Goal: Information Seeking & Learning: Learn about a topic

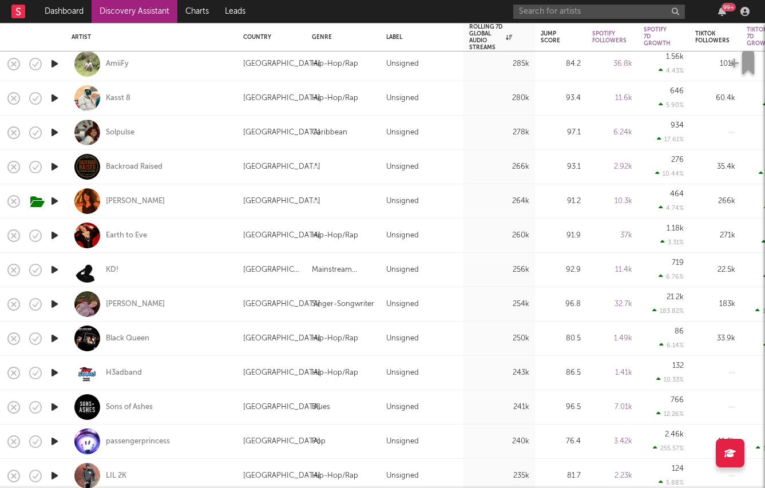
click at [719, 6] on div "99 +" at bounding box center [633, 11] width 240 height 23
click at [719, 9] on icon "button" at bounding box center [722, 11] width 8 height 9
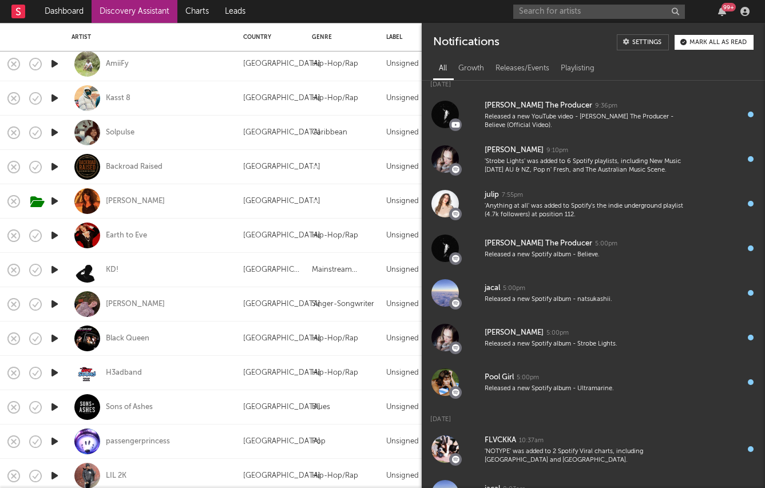
scroll to position [706, 0]
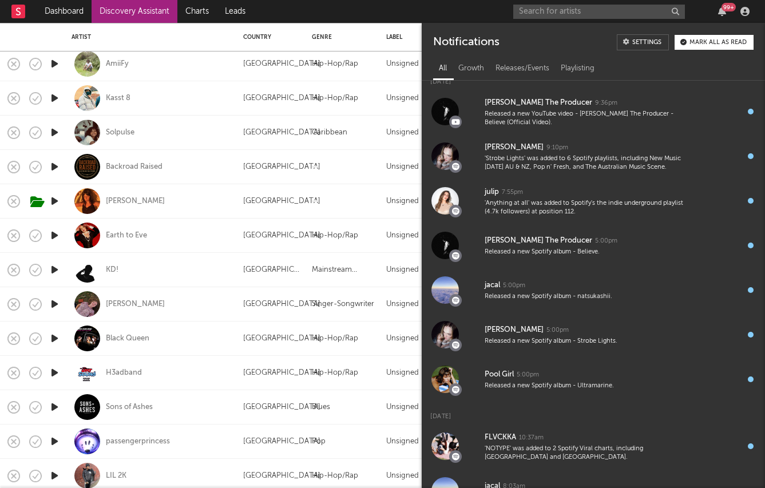
click at [408, 19] on nav "Dashboard Discovery Assistant Charts Leads 99 +" at bounding box center [382, 11] width 765 height 23
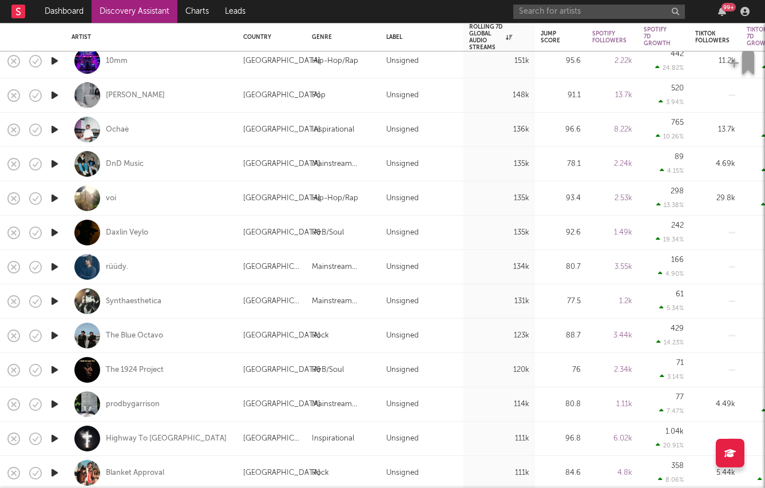
click at [54, 336] on icon "button" at bounding box center [55, 336] width 12 height 14
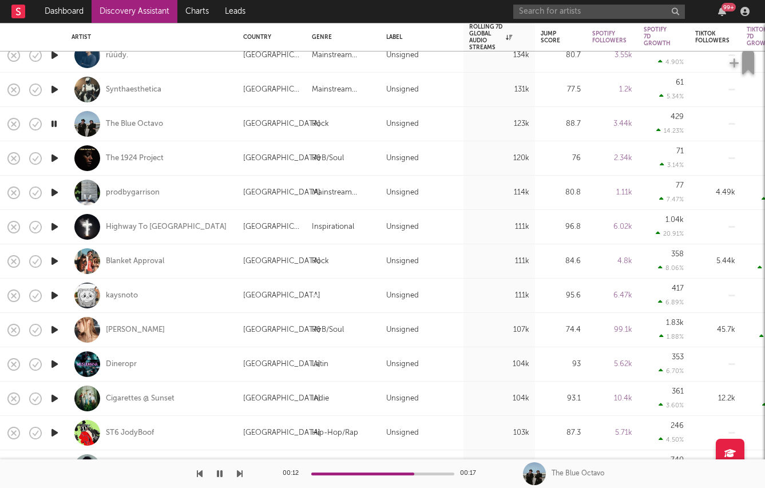
click at [54, 195] on icon "button" at bounding box center [55, 192] width 12 height 14
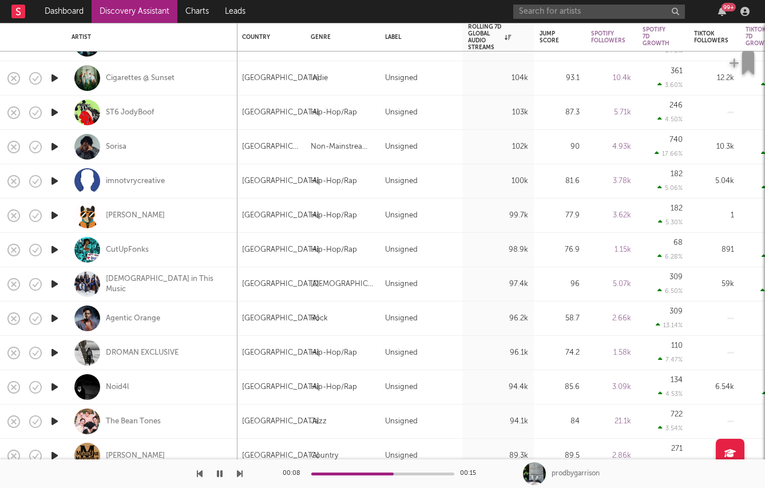
click at [57, 350] on icon "button" at bounding box center [55, 353] width 12 height 14
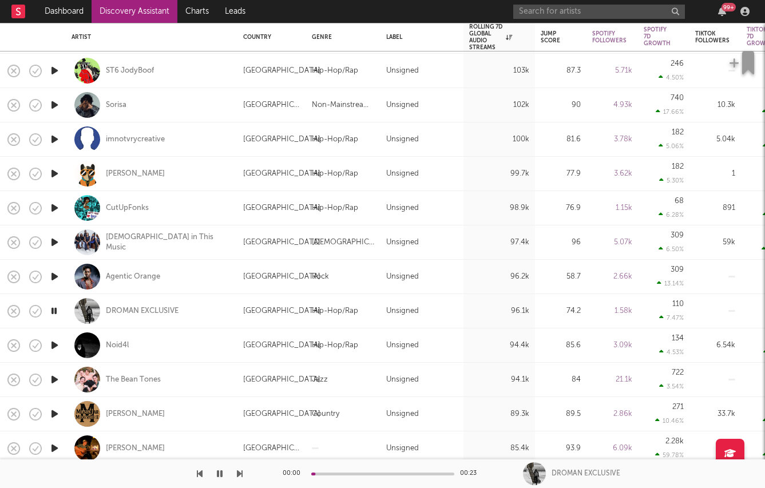
click at [53, 378] on icon "button" at bounding box center [55, 380] width 12 height 14
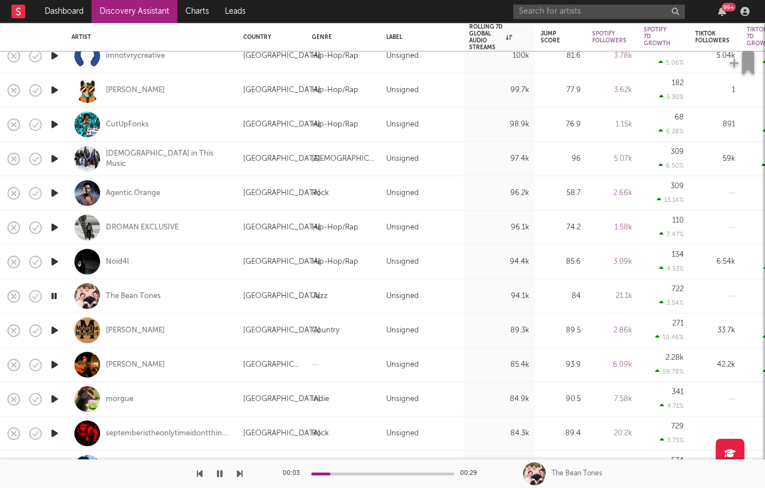
click at [52, 227] on icon "button" at bounding box center [55, 227] width 12 height 14
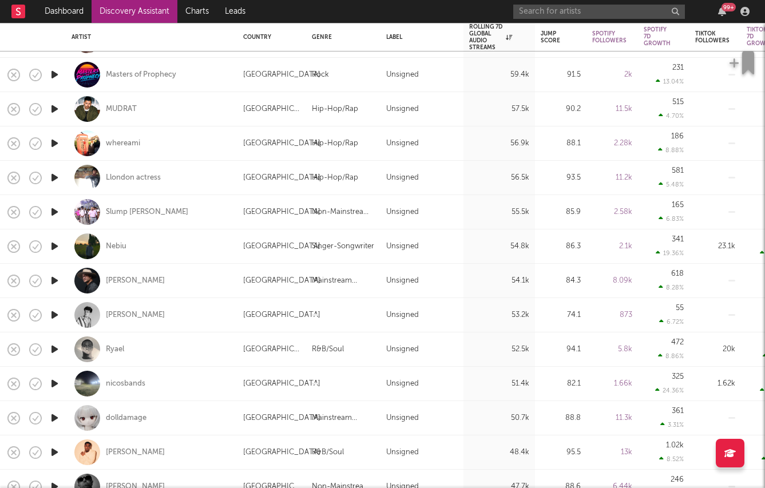
click at [58, 310] on icon "button" at bounding box center [55, 315] width 12 height 14
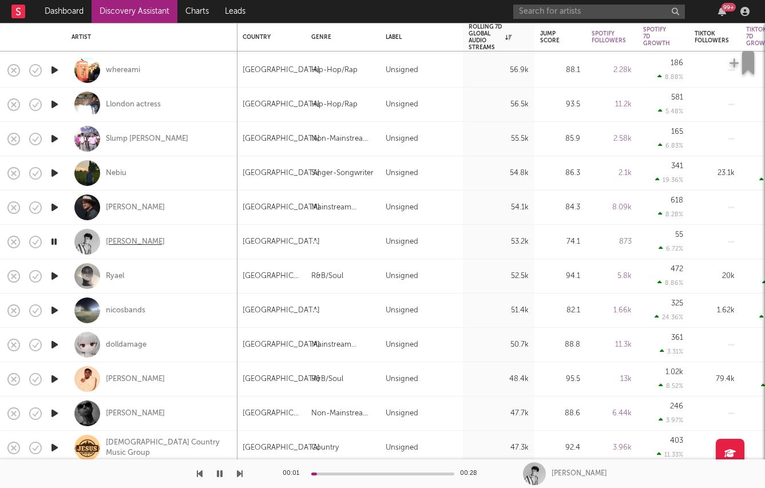
click at [130, 239] on div "[PERSON_NAME]" at bounding box center [135, 242] width 59 height 10
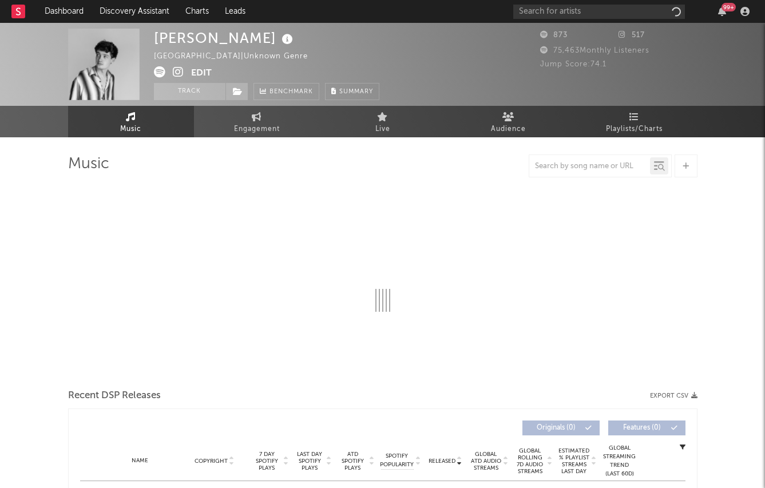
select select "1w"
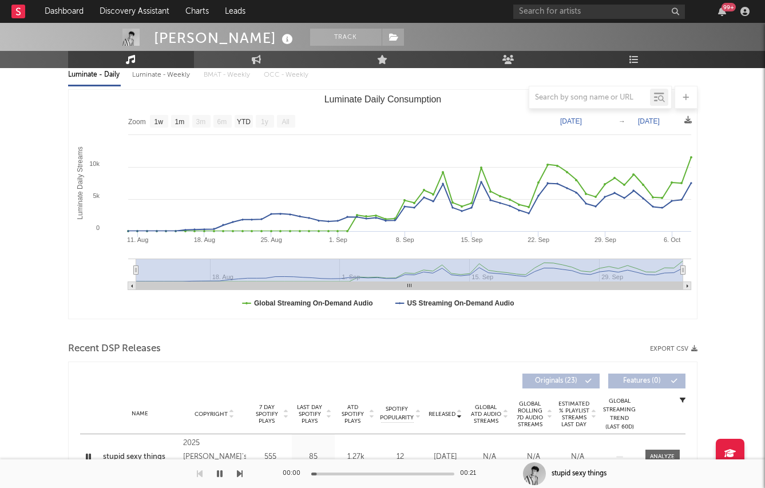
scroll to position [118, 0]
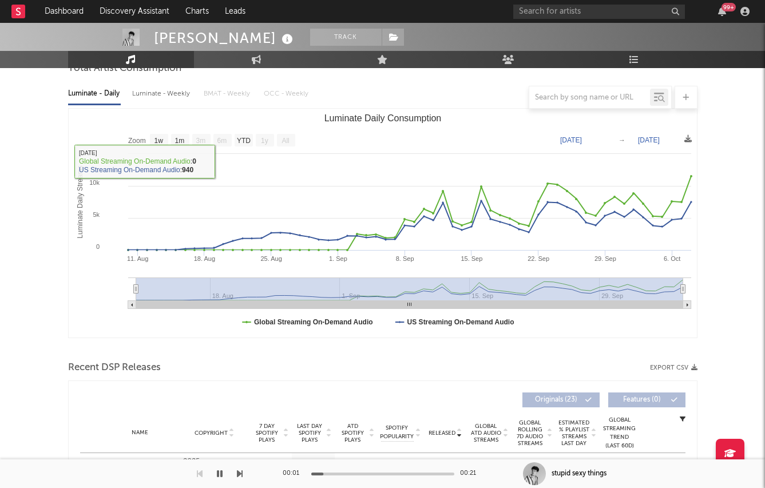
click at [168, 93] on div at bounding box center [383, 97] width 630 height 23
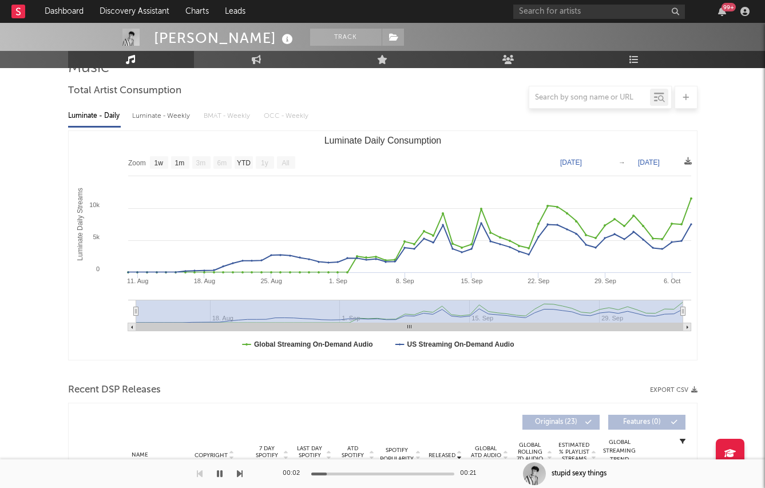
scroll to position [94, 0]
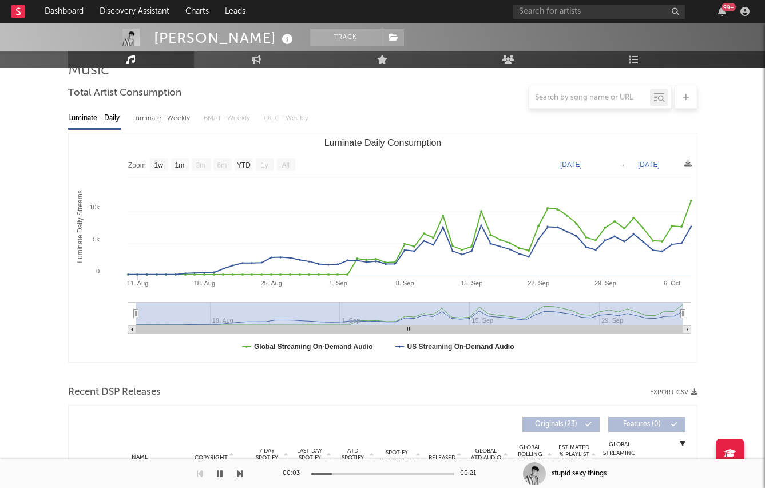
click at [166, 116] on div "Luminate - Weekly" at bounding box center [162, 118] width 60 height 19
select select "1w"
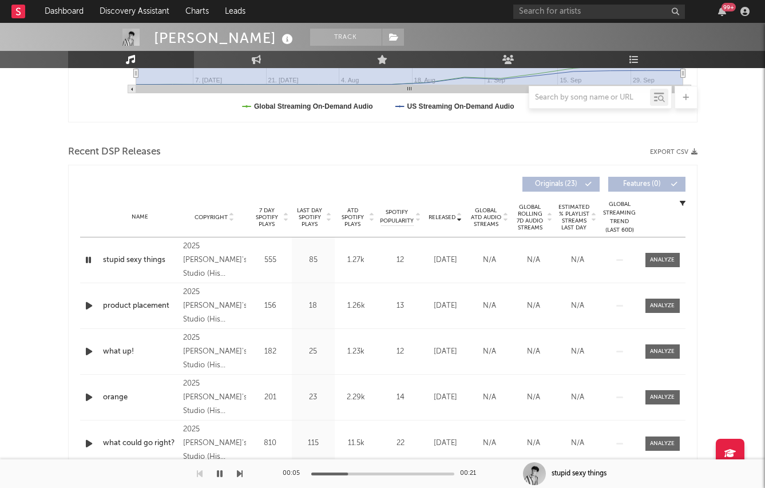
scroll to position [315, 0]
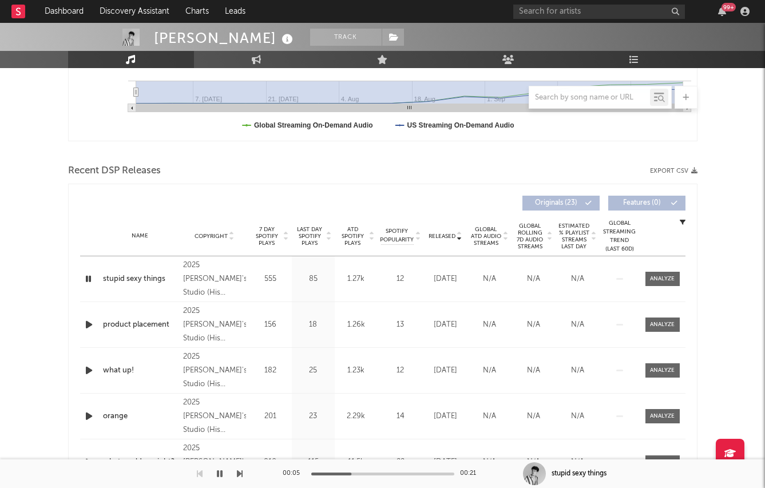
click at [319, 246] on div "Name Copyright Label Album Names Composer Names 7 Day Spotify Plays Last Day Sp…" at bounding box center [383, 236] width 606 height 40
click at [307, 234] on span "Last Day Spotify Plays" at bounding box center [310, 236] width 30 height 21
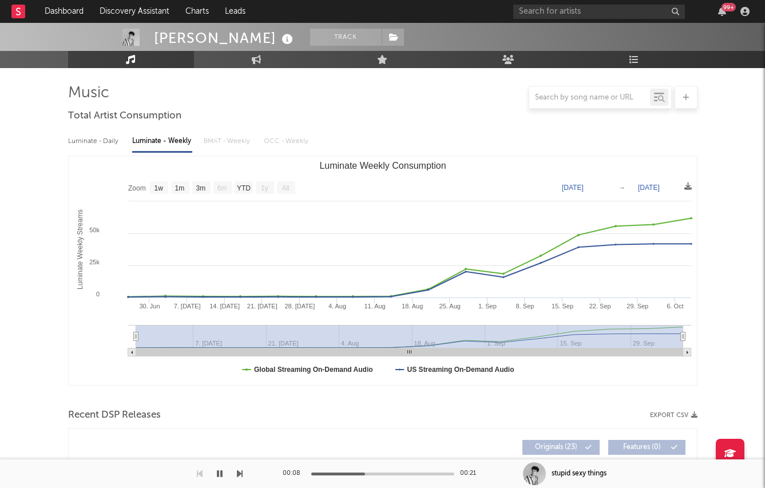
scroll to position [0, 0]
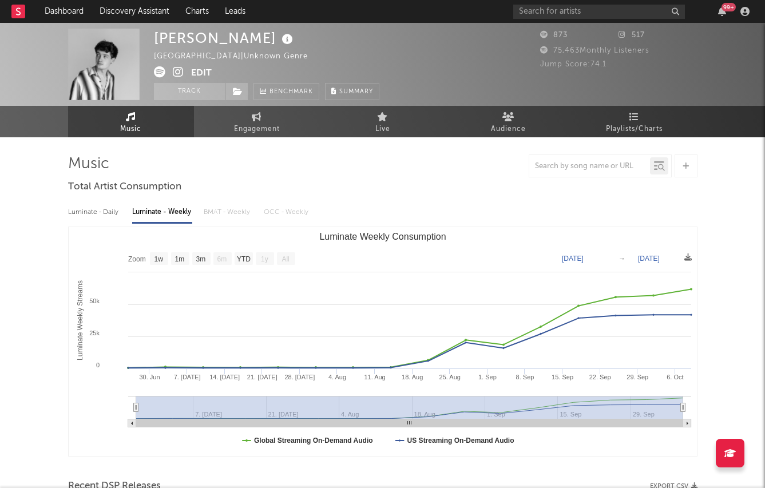
click at [179, 74] on icon at bounding box center [178, 71] width 11 height 11
click at [260, 128] on span "Engagement" at bounding box center [257, 129] width 46 height 14
select select "1w"
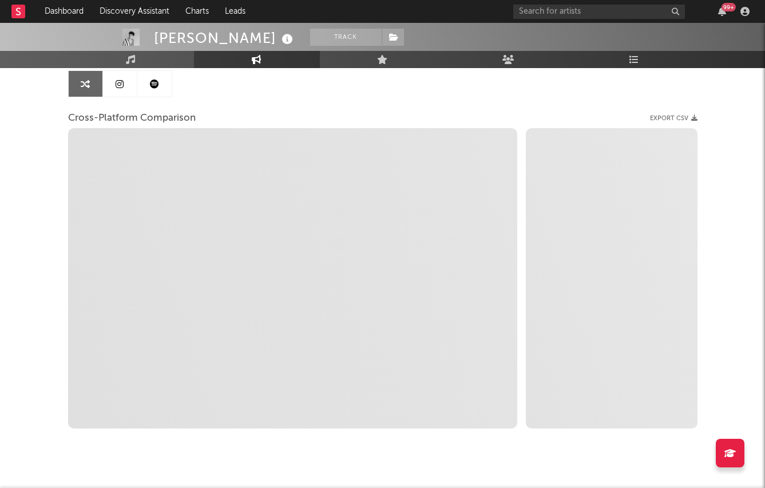
scroll to position [121, 0]
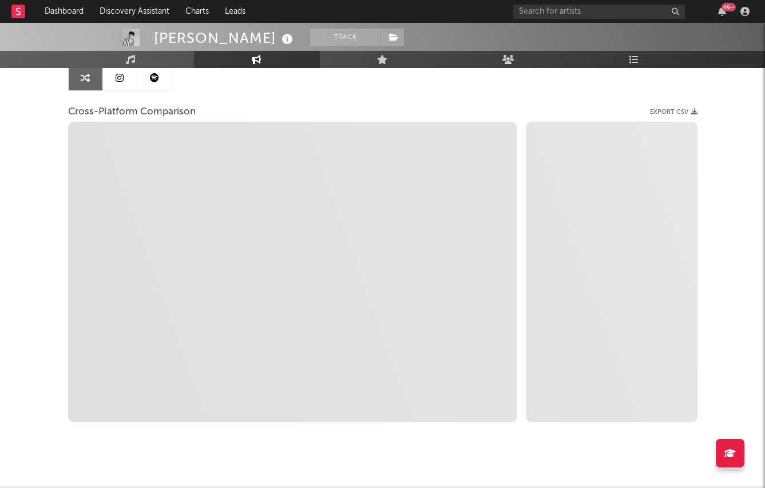
select select "1m"
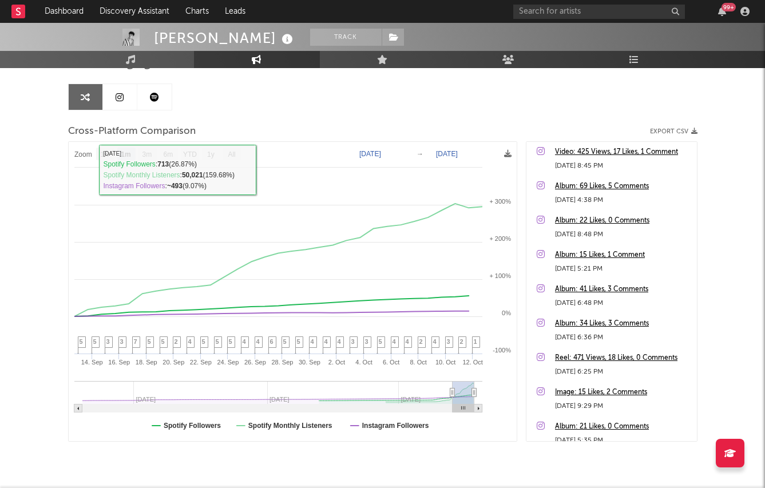
scroll to position [136, 0]
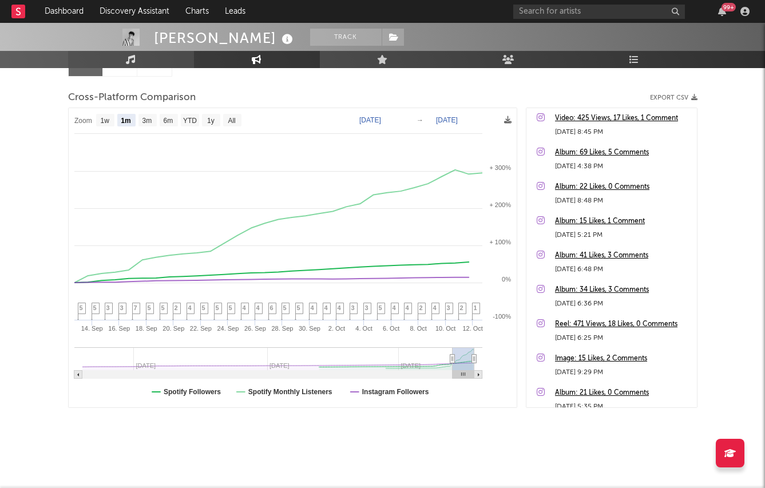
click at [137, 57] on link "Music" at bounding box center [131, 59] width 126 height 17
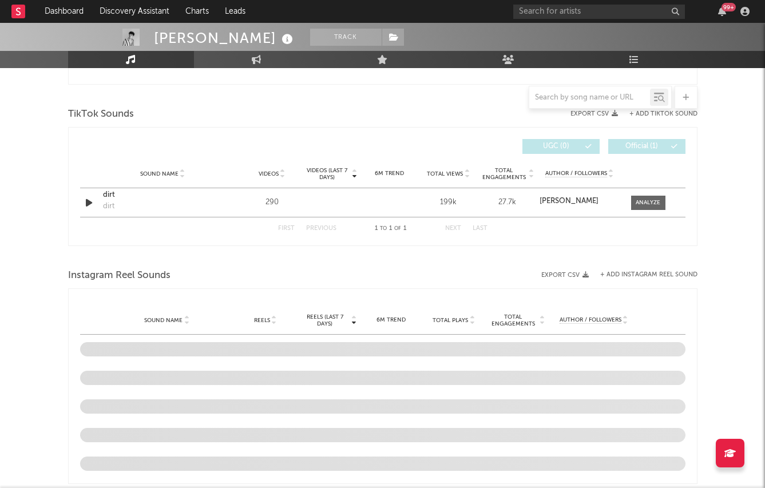
select select "1w"
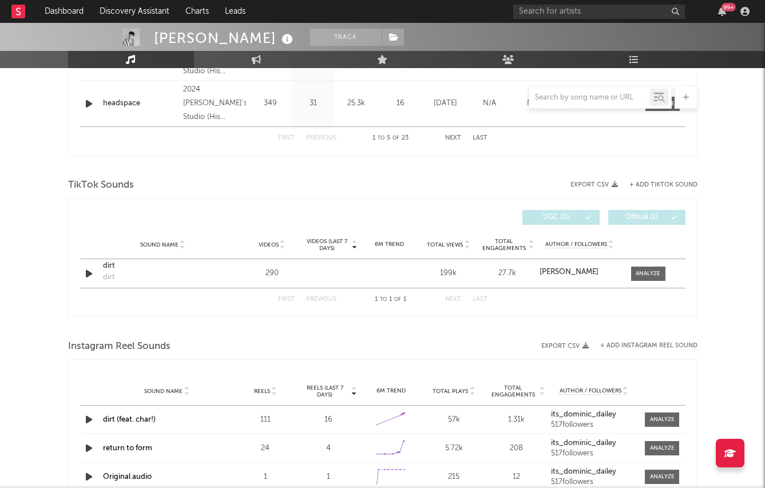
scroll to position [675, 0]
click at [85, 271] on icon "button" at bounding box center [89, 273] width 12 height 14
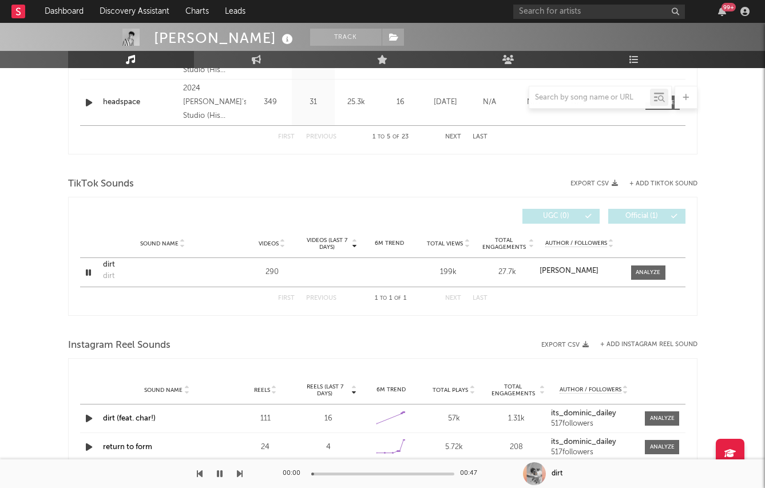
click at [322, 246] on span "Videos (last 7 days)" at bounding box center [327, 244] width 46 height 14
click at [322, 244] on span "Videos (last 7 days)" at bounding box center [327, 244] width 46 height 14
click at [440, 244] on span "Total Views" at bounding box center [445, 243] width 36 height 7
click at [645, 271] on div at bounding box center [648, 272] width 25 height 9
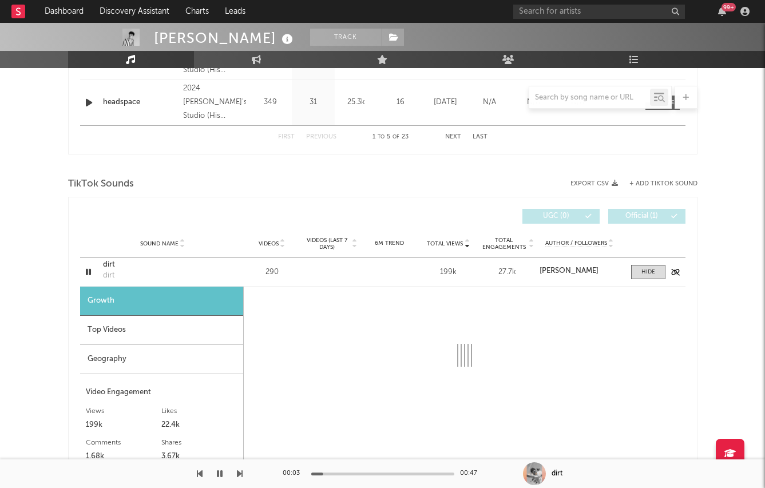
select select "1w"
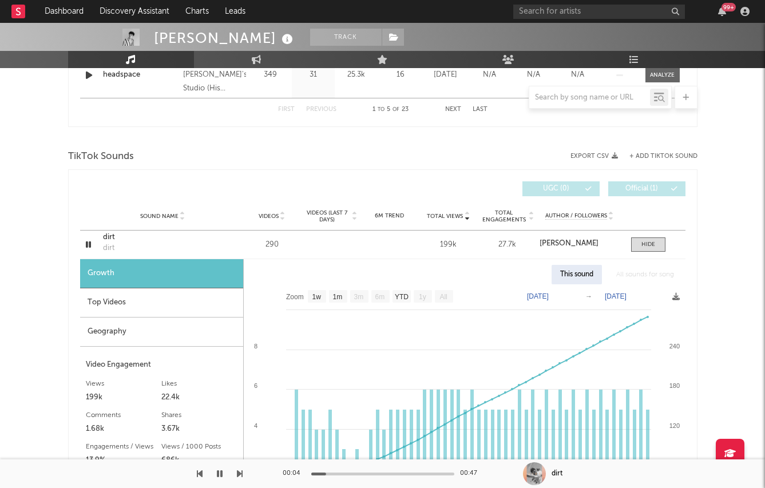
scroll to position [706, 0]
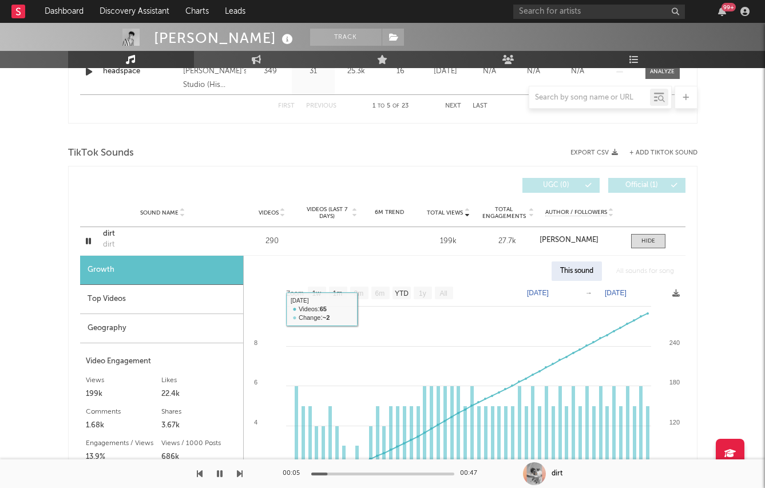
click at [156, 302] on div "Top Videos" at bounding box center [161, 299] width 163 height 29
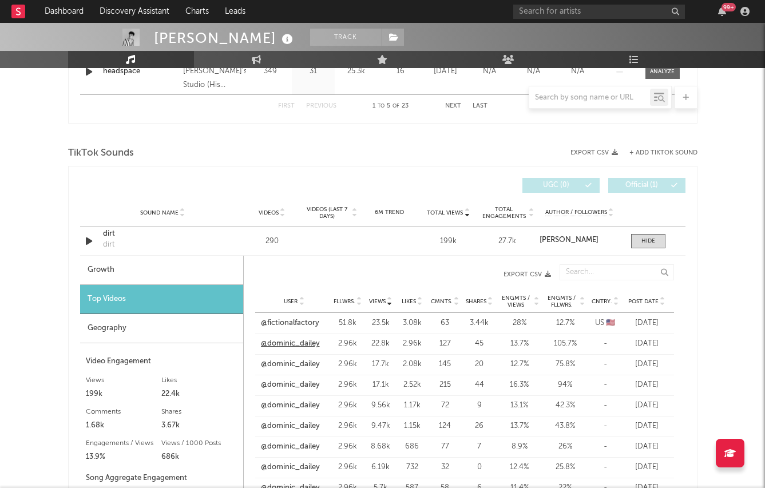
click at [304, 341] on link "@dominic_dailey" at bounding box center [290, 343] width 59 height 11
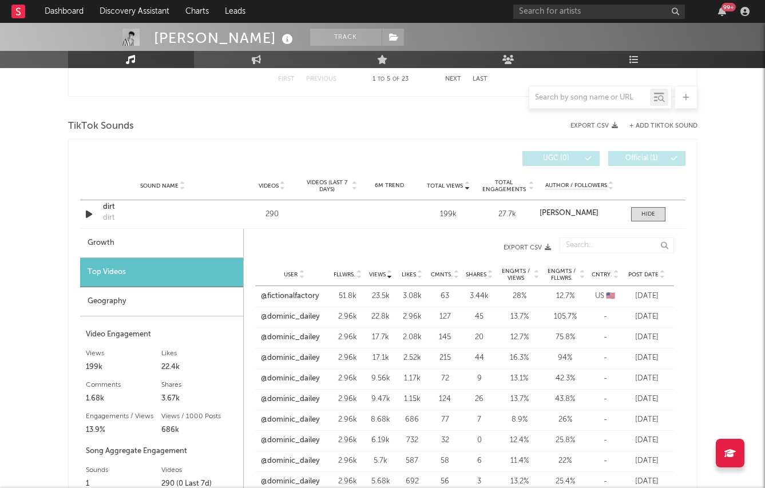
scroll to position [766, 0]
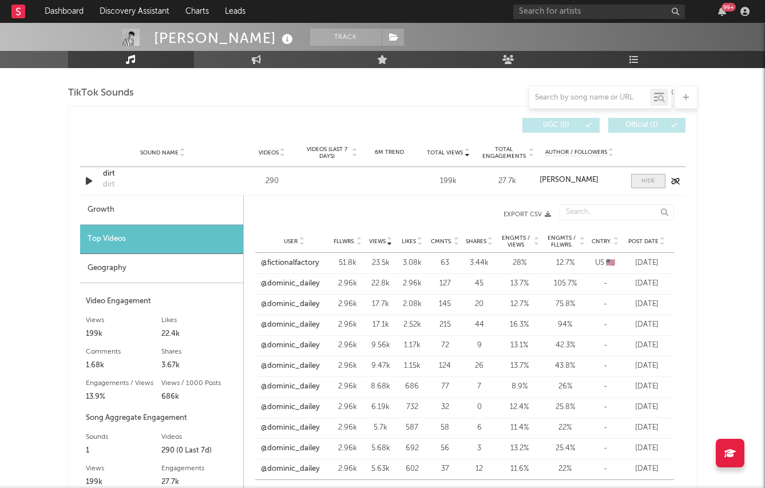
click at [651, 179] on div at bounding box center [649, 181] width 14 height 9
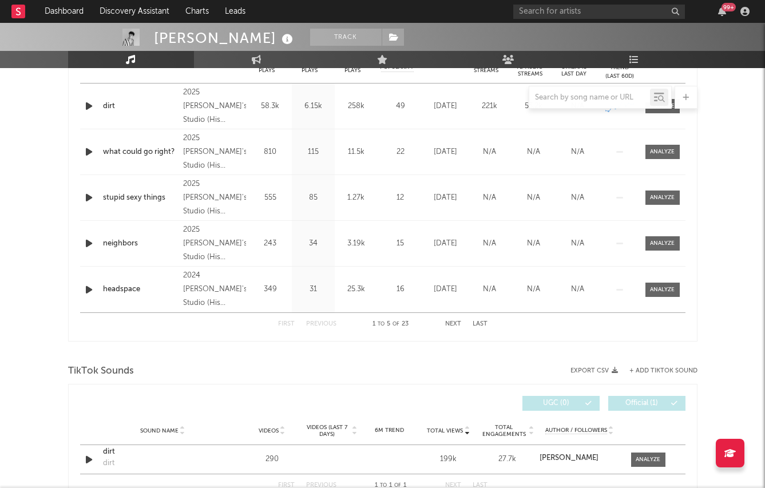
scroll to position [378, 0]
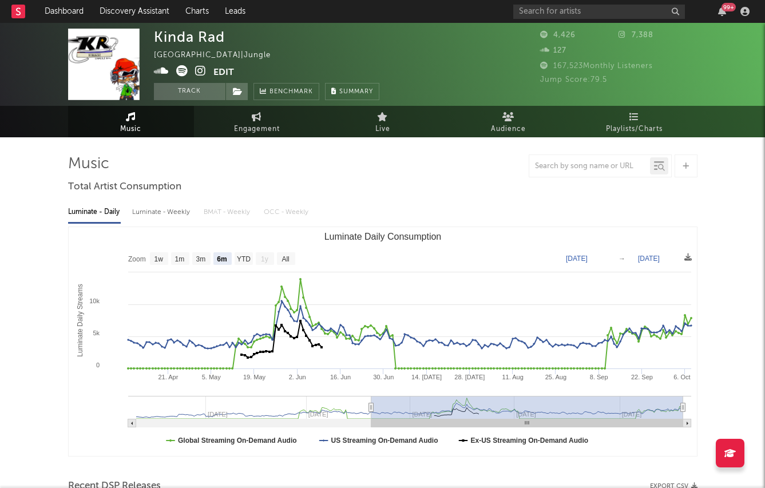
select select "6m"
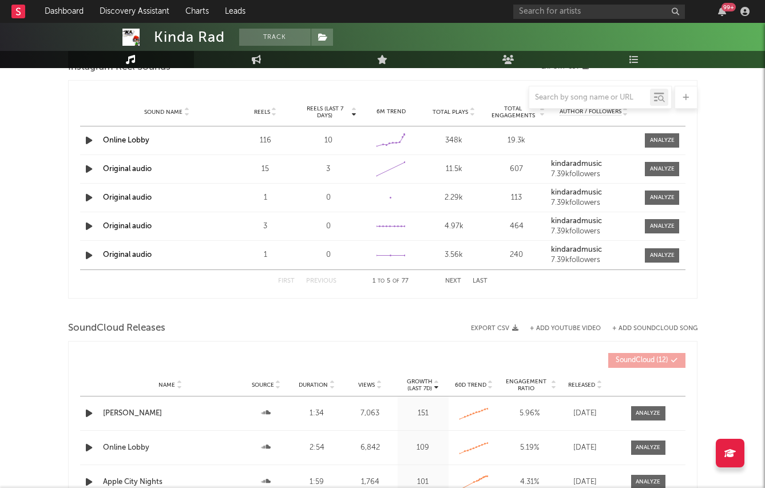
scroll to position [764, 0]
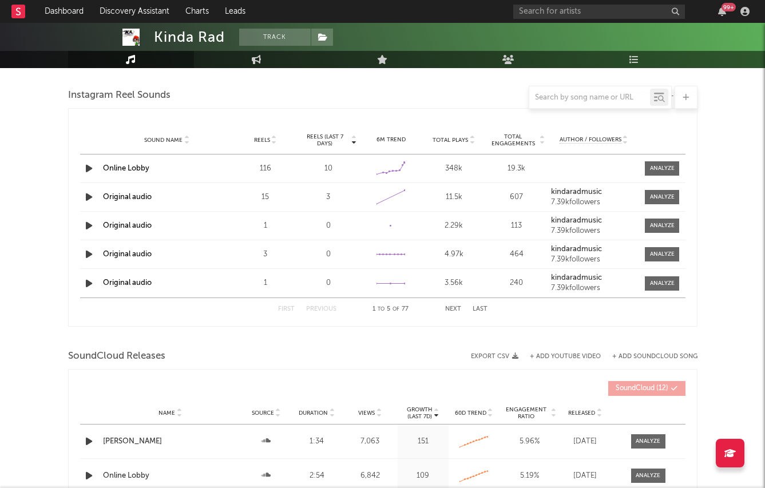
click at [84, 164] on icon "button" at bounding box center [89, 168] width 12 height 14
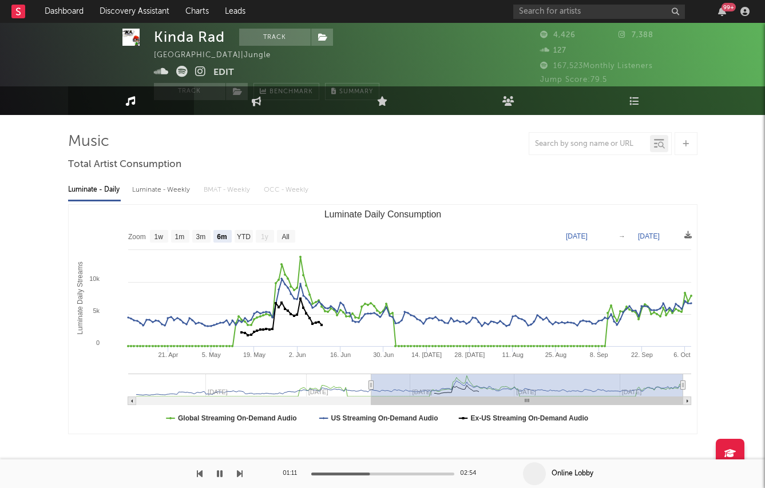
scroll to position [0, 0]
